Goal: Transaction & Acquisition: Book appointment/travel/reservation

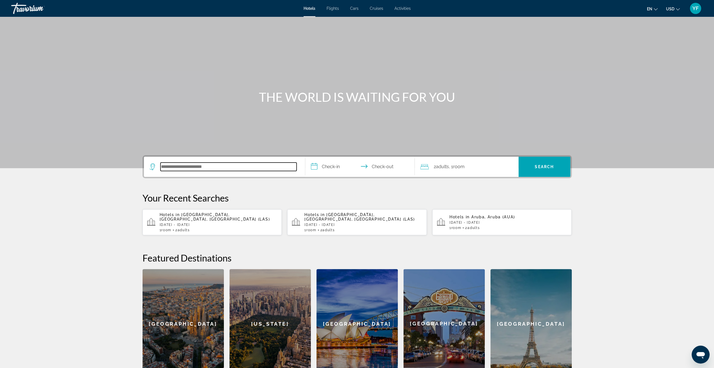
click at [237, 167] on input "Search hotel destination" at bounding box center [228, 167] width 136 height 8
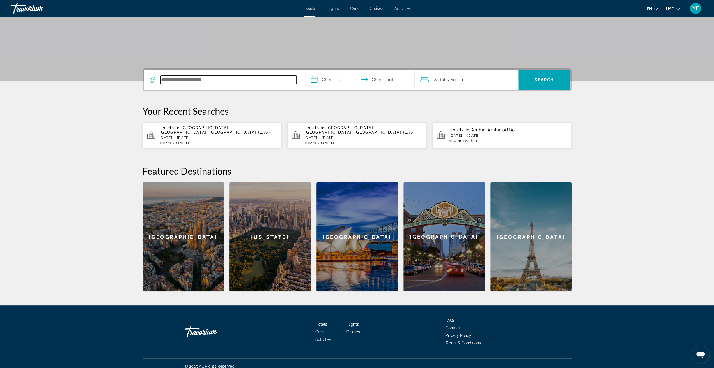
scroll to position [88, 0]
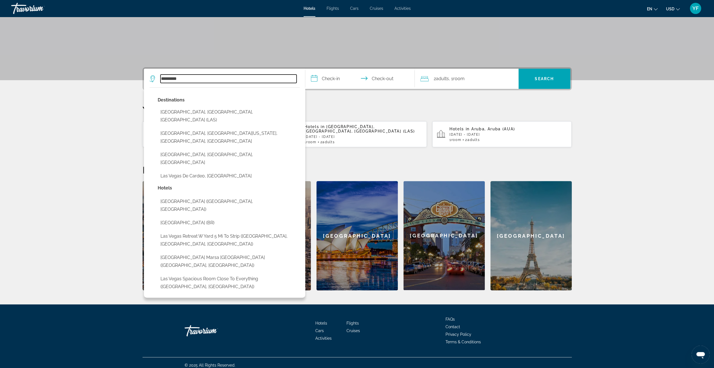
type input "*********"
click at [329, 82] on input "**********" at bounding box center [361, 80] width 112 height 22
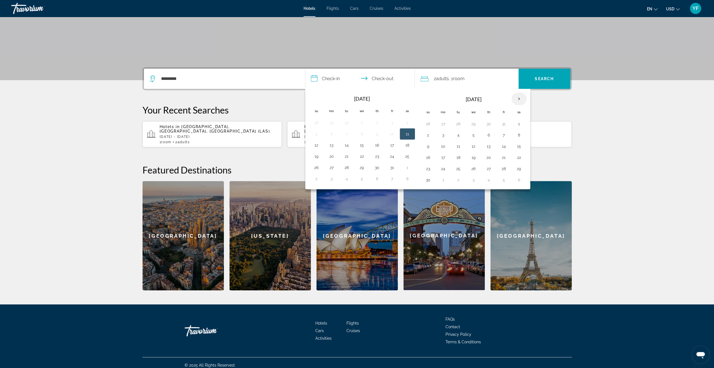
click at [514, 100] on th "Next month" at bounding box center [518, 99] width 15 height 12
click at [518, 101] on th "Next month" at bounding box center [518, 99] width 15 height 12
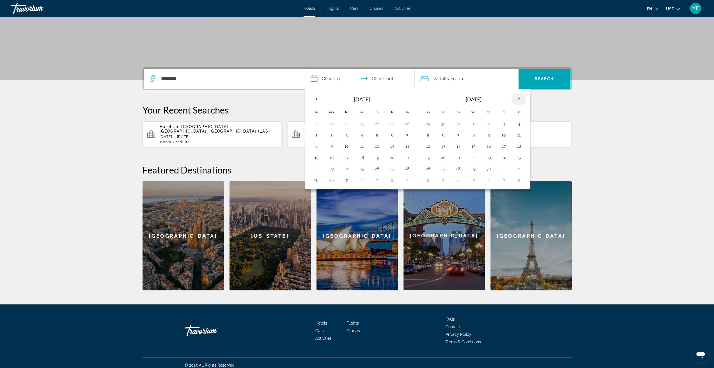
click at [516, 98] on th "Next month" at bounding box center [518, 99] width 15 height 12
click at [473, 147] on button "13" at bounding box center [473, 146] width 9 height 8
click at [441, 157] on button "18" at bounding box center [443, 158] width 9 height 8
type input "**********"
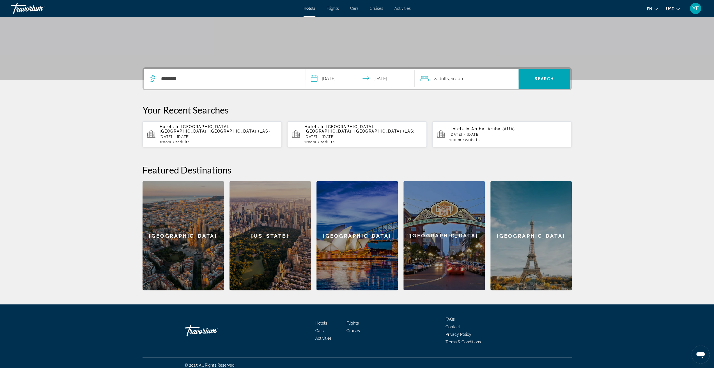
click at [396, 79] on input "**********" at bounding box center [361, 80] width 112 height 22
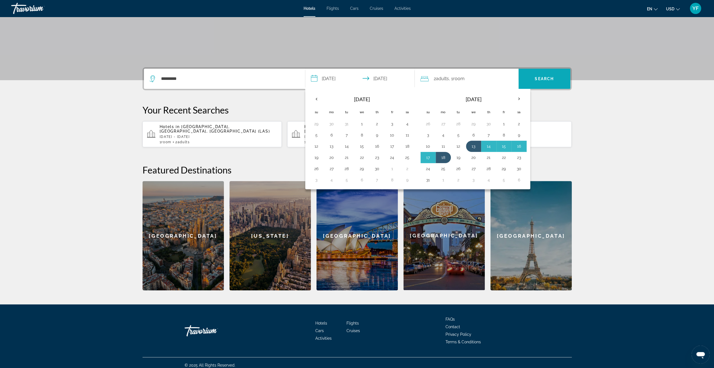
click at [541, 81] on span "Search" at bounding box center [544, 78] width 52 height 13
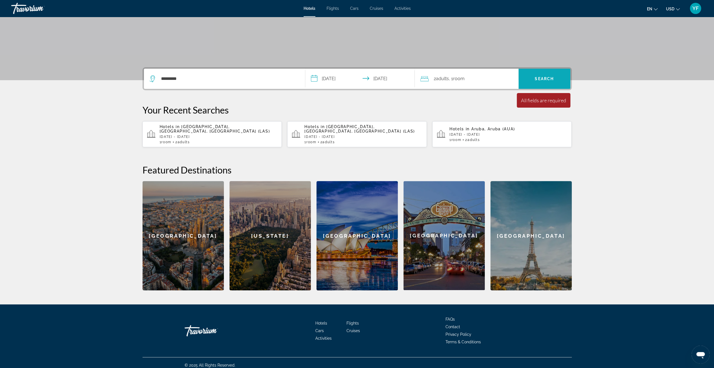
click at [539, 78] on span "Search" at bounding box center [543, 79] width 19 height 4
click at [192, 81] on input "*********" at bounding box center [228, 79] width 136 height 8
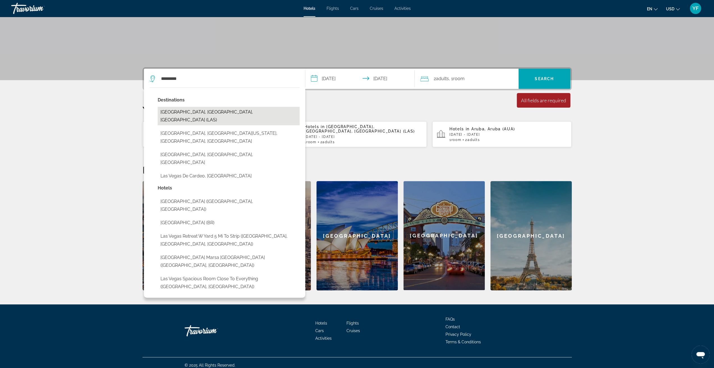
click at [181, 113] on button "[GEOGRAPHIC_DATA], [GEOGRAPHIC_DATA], [GEOGRAPHIC_DATA] (LAS)" at bounding box center [229, 116] width 142 height 19
type input "**********"
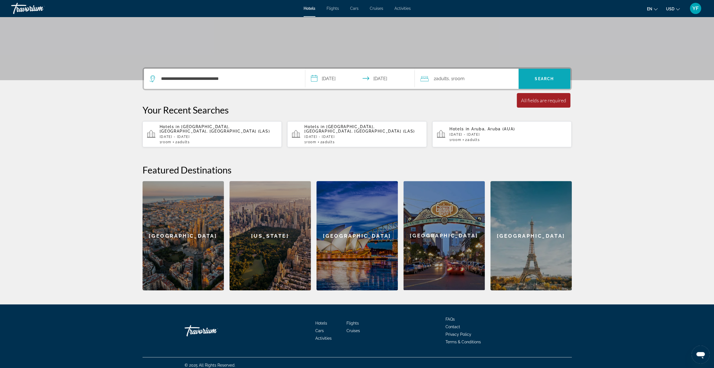
click at [532, 78] on span "Search" at bounding box center [544, 78] width 52 height 13
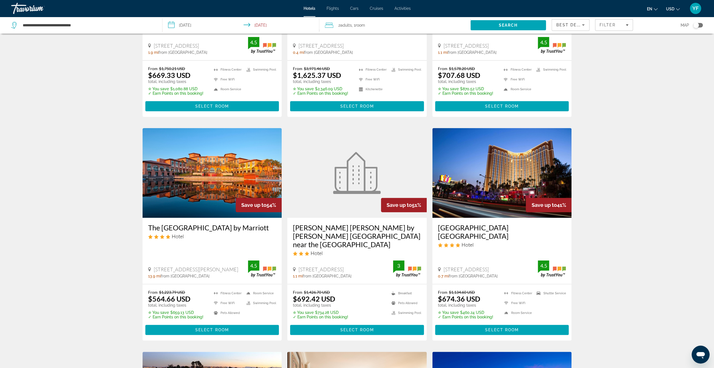
scroll to position [140, 0]
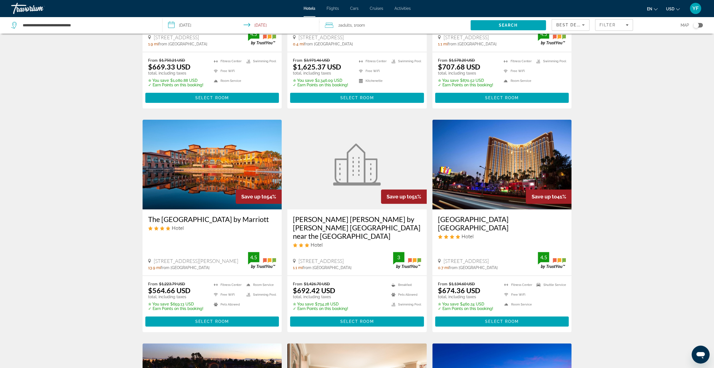
click at [507, 143] on img "Main content" at bounding box center [501, 165] width 139 height 90
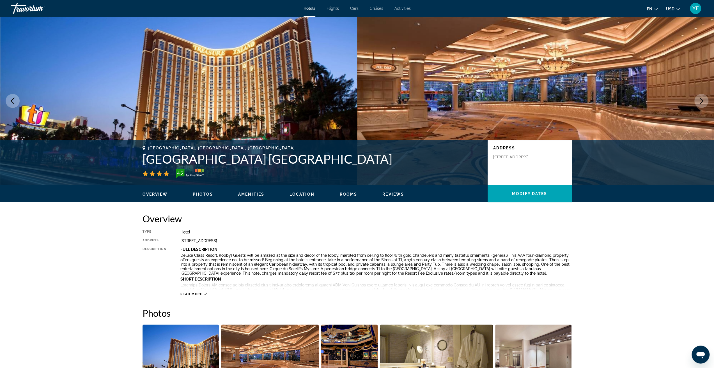
click at [698, 102] on icon "Next image" at bounding box center [701, 101] width 7 height 7
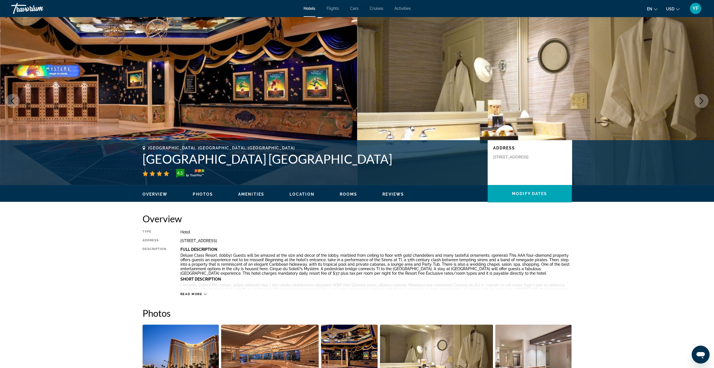
click at [698, 102] on icon "Next image" at bounding box center [701, 101] width 7 height 7
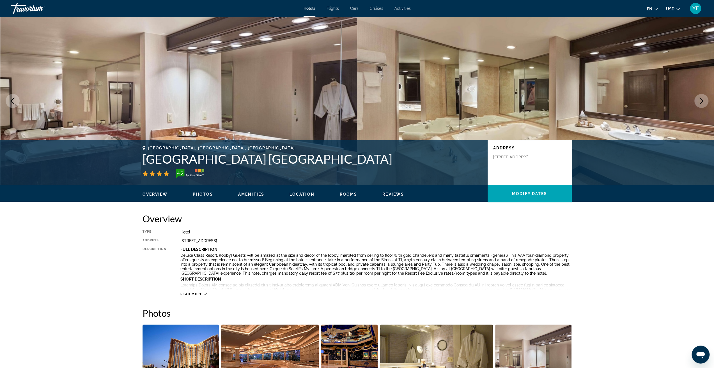
click at [698, 102] on icon "Next image" at bounding box center [701, 101] width 7 height 7
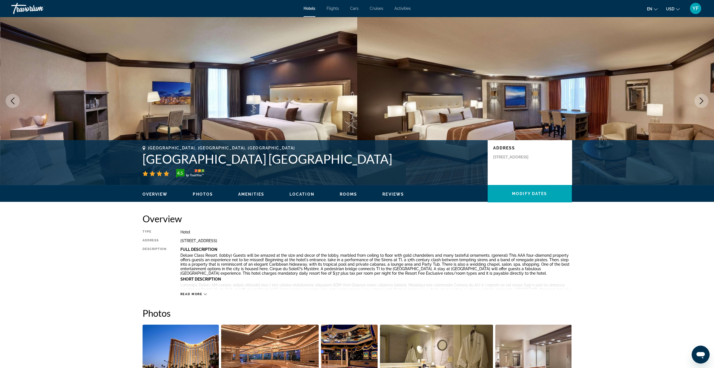
click at [698, 102] on icon "Next image" at bounding box center [701, 101] width 7 height 7
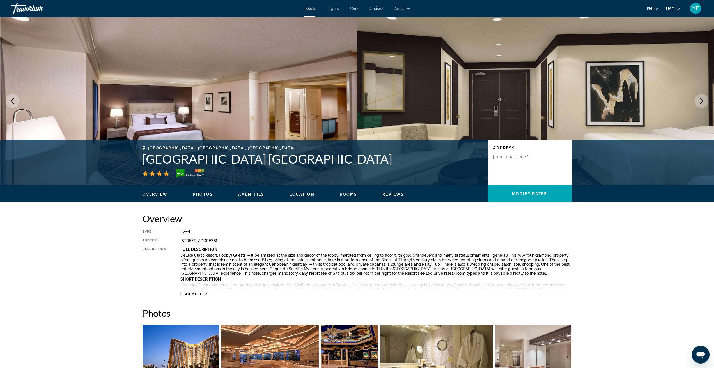
click at [698, 102] on icon "Next image" at bounding box center [701, 101] width 7 height 7
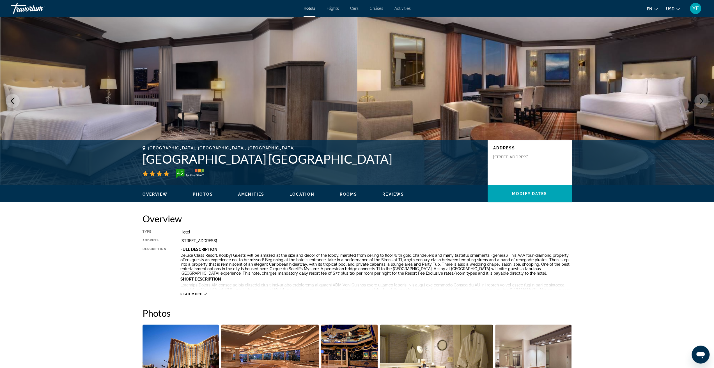
click at [698, 102] on icon "Next image" at bounding box center [701, 101] width 7 height 7
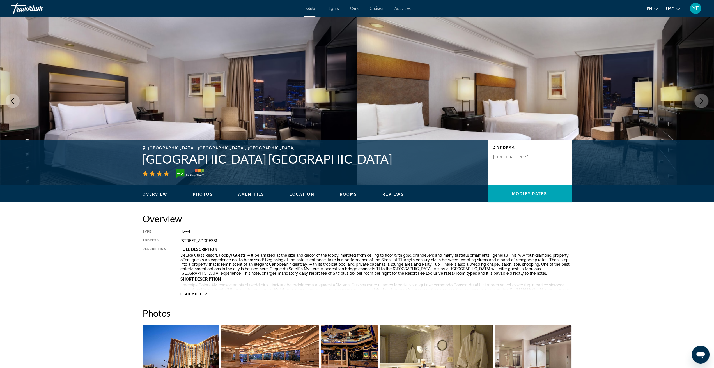
click at [698, 102] on icon "Next image" at bounding box center [701, 101] width 7 height 7
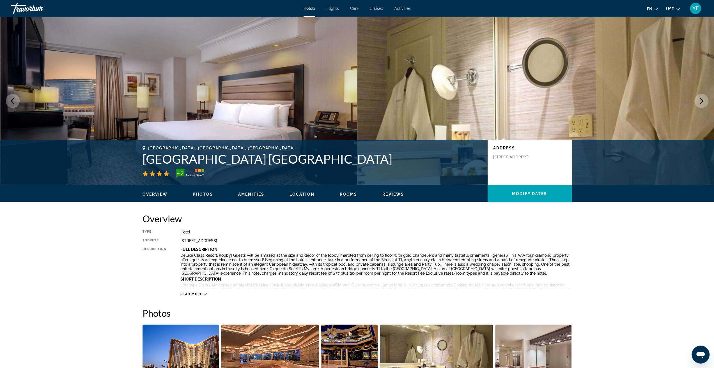
click at [196, 192] on ul "Overview Photos Amenities Location Rooms Reviews Modify Dates" at bounding box center [356, 194] width 429 height 6
click at [196, 195] on span "Photos" at bounding box center [203, 194] width 20 height 4
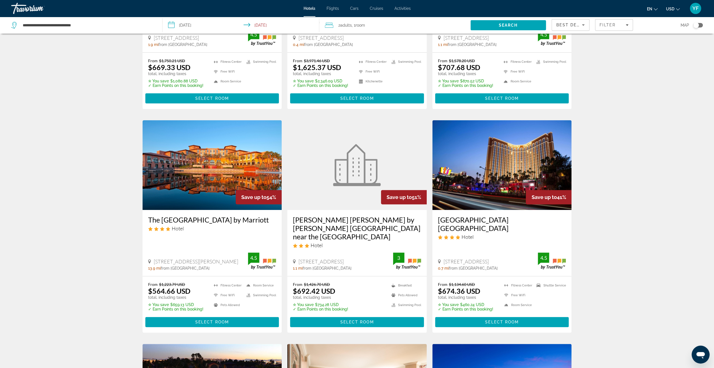
scroll to position [140, 0]
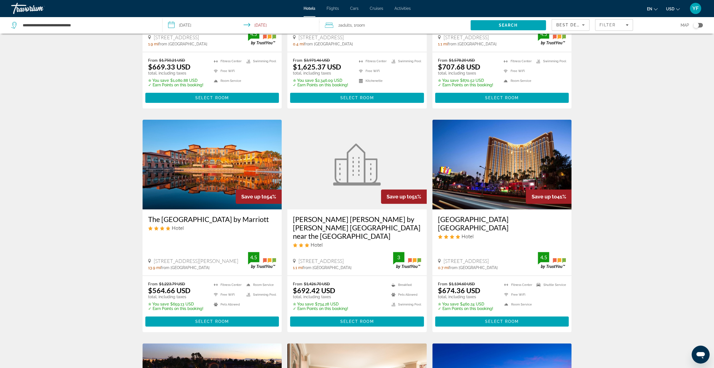
click at [170, 183] on img "Main content" at bounding box center [211, 165] width 139 height 90
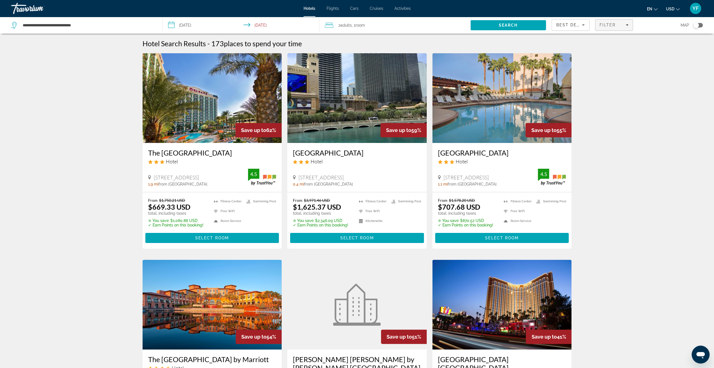
click at [607, 26] on span "Filter" at bounding box center [607, 25] width 16 height 4
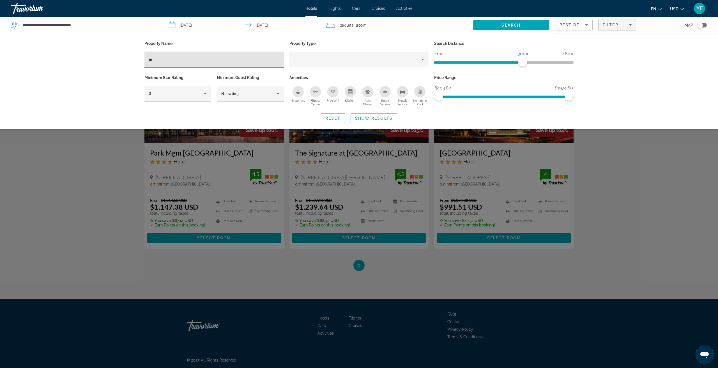
type input "*"
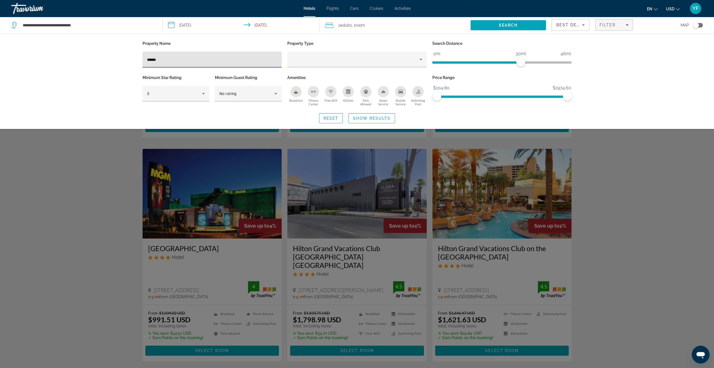
scroll to position [112, 0]
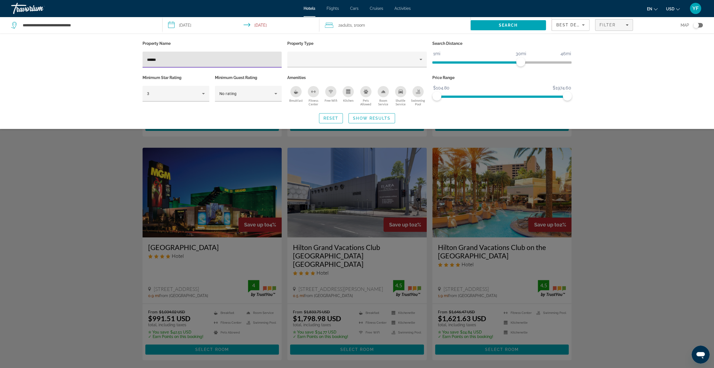
type input "*****"
click at [170, 201] on div "Search widget" at bounding box center [357, 226] width 714 height 284
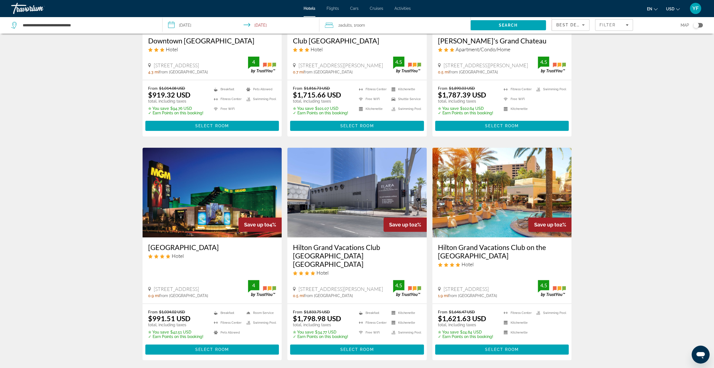
click at [202, 210] on img "Main content" at bounding box center [211, 193] width 139 height 90
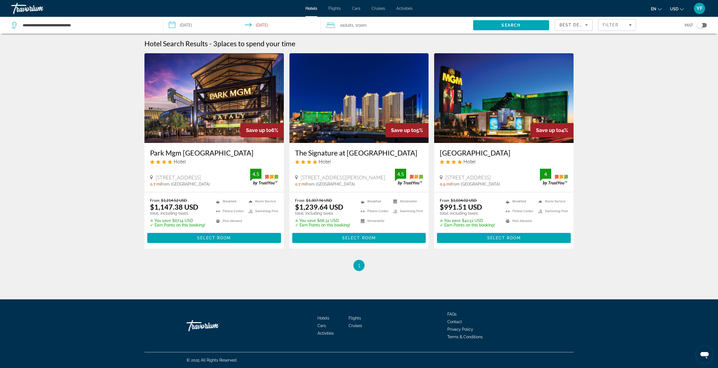
click at [228, 105] on img "Main content" at bounding box center [213, 98] width 139 height 90
